Goal: Check status: Check status

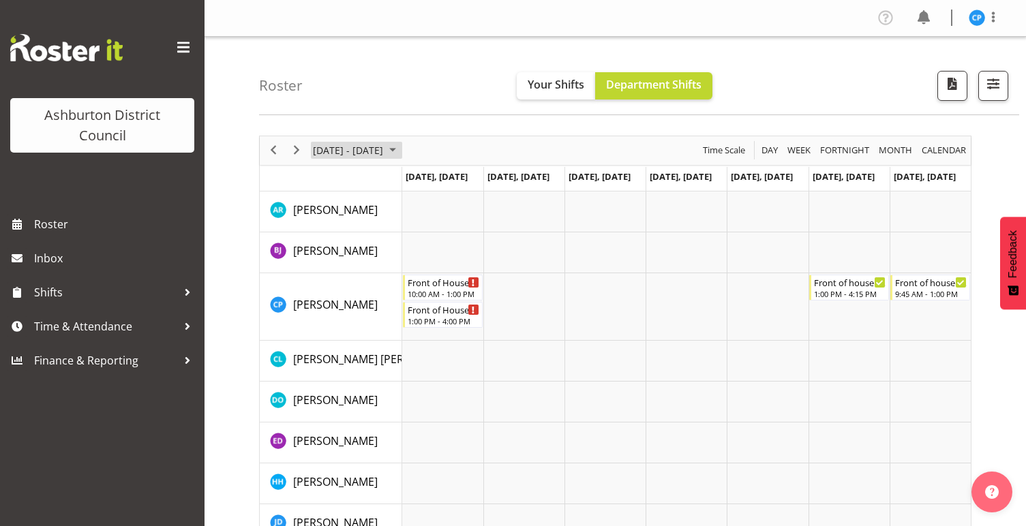
click at [384, 147] on span "[DATE] - [DATE]" at bounding box center [348, 150] width 73 height 17
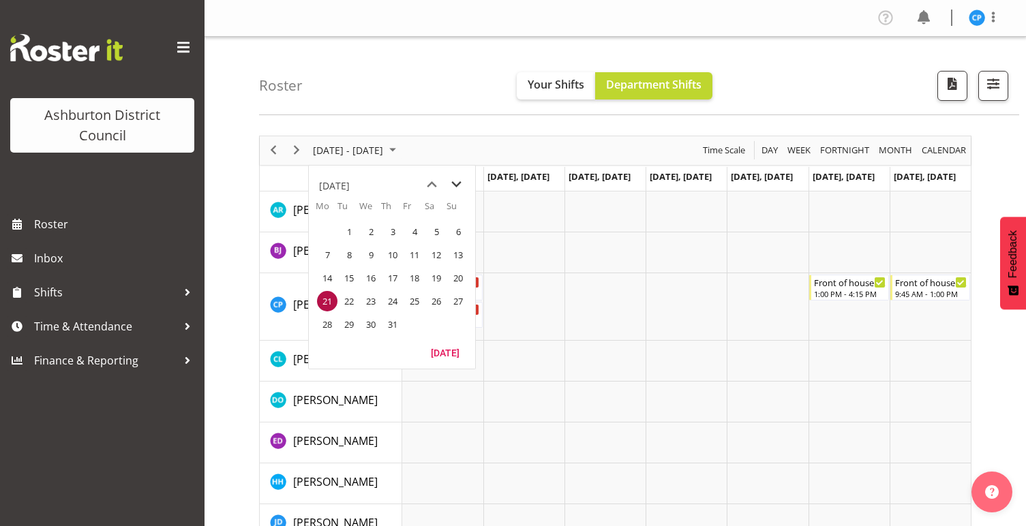
click at [454, 185] on span "next month" at bounding box center [456, 184] width 24 height 25
click at [350, 299] on span "23" at bounding box center [349, 301] width 20 height 20
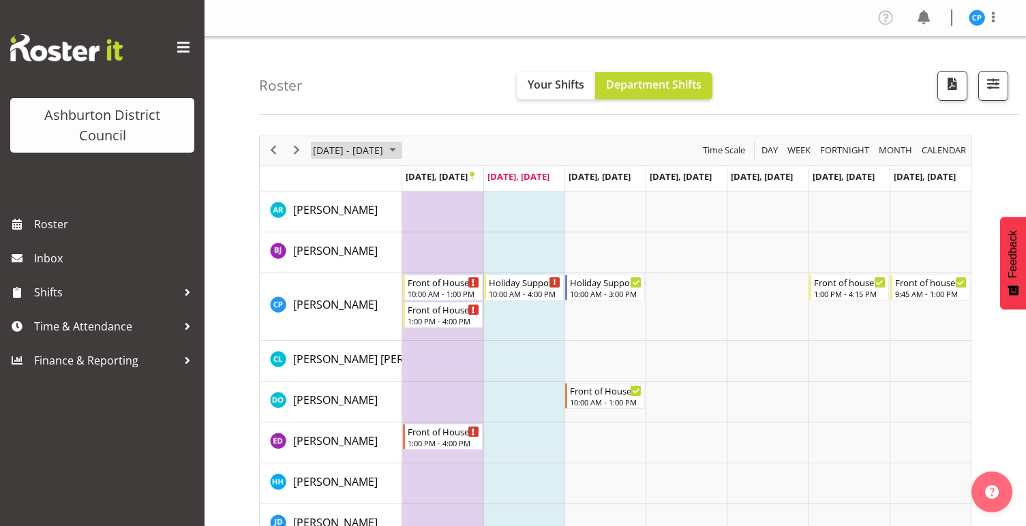
click at [401, 148] on span "September 2025" at bounding box center [392, 150] width 16 height 17
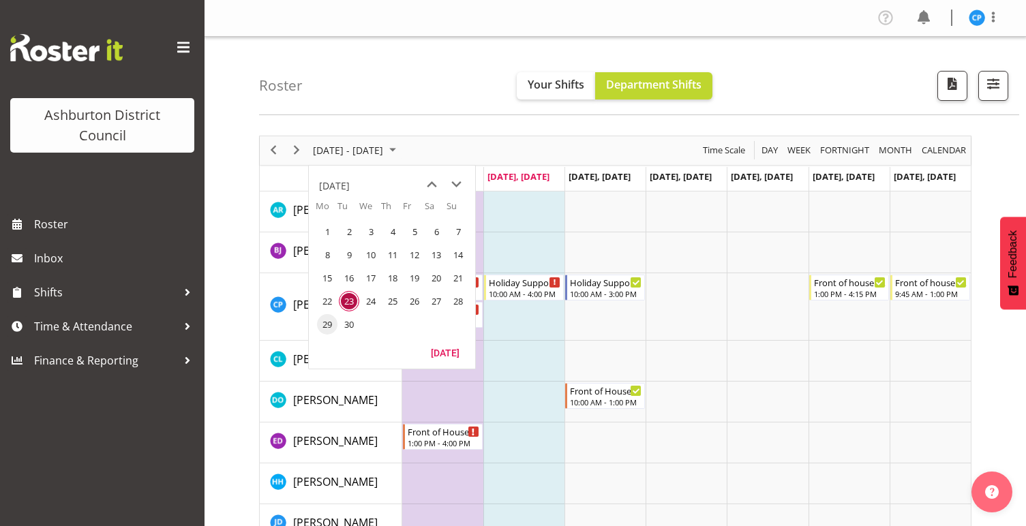
click at [325, 321] on span "29" at bounding box center [327, 324] width 20 height 20
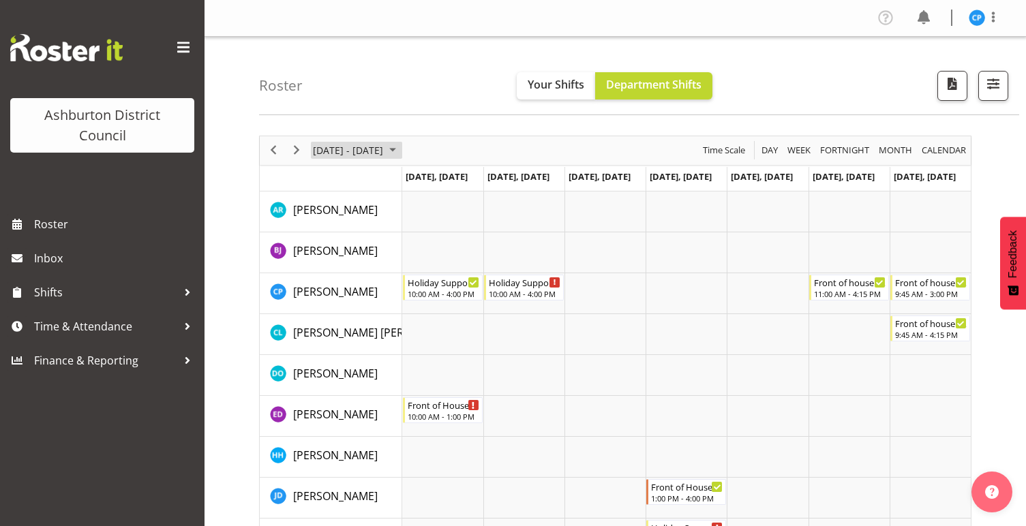
click at [384, 148] on span "[DATE] - [DATE]" at bounding box center [348, 150] width 73 height 17
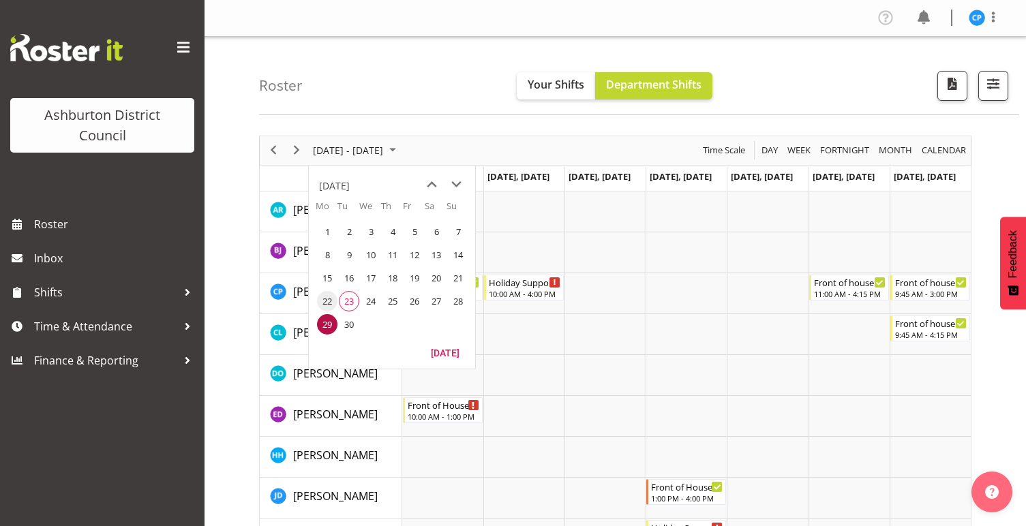
click at [331, 299] on span "22" at bounding box center [327, 301] width 20 height 20
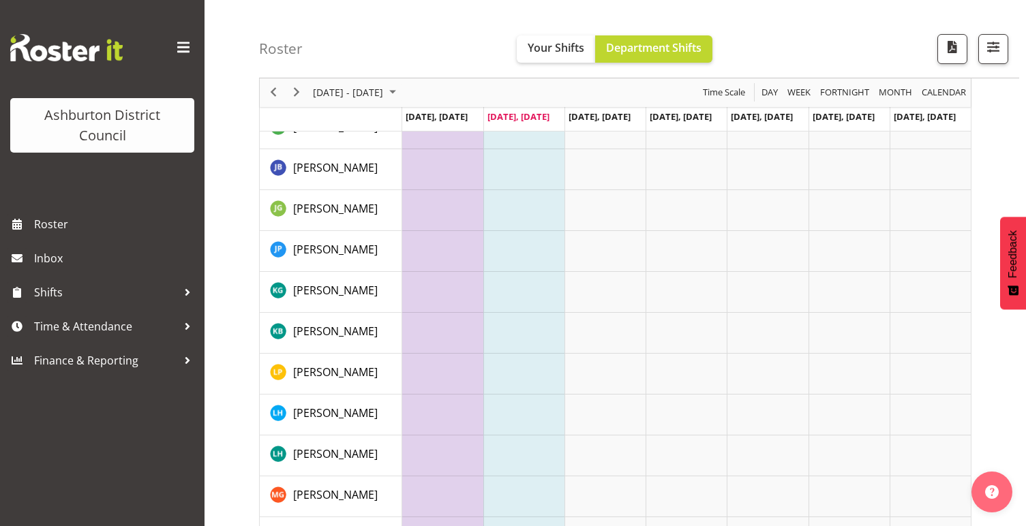
scroll to position [477, 0]
